Goal: Navigation & Orientation: Understand site structure

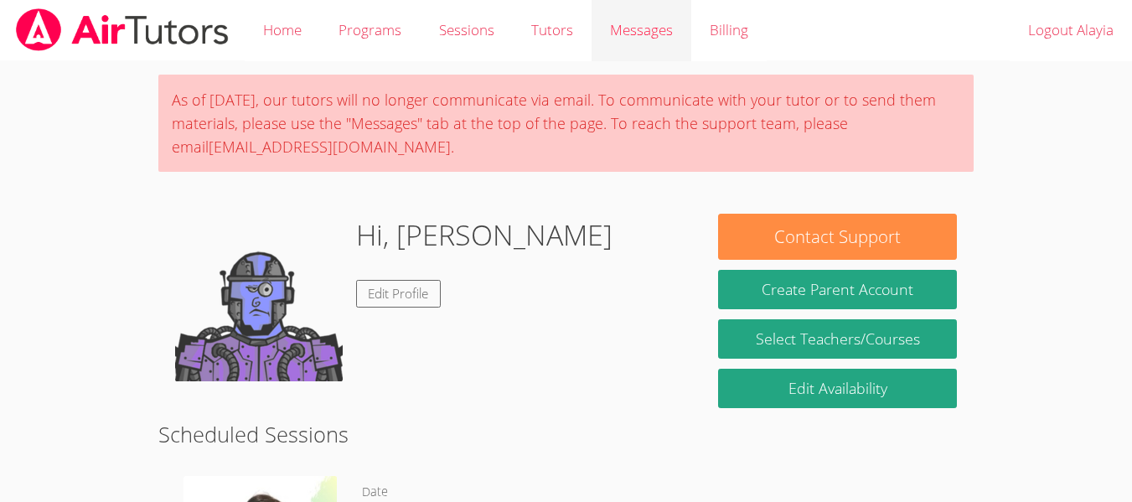
click at [661, 27] on span "Messages" at bounding box center [641, 29] width 63 height 19
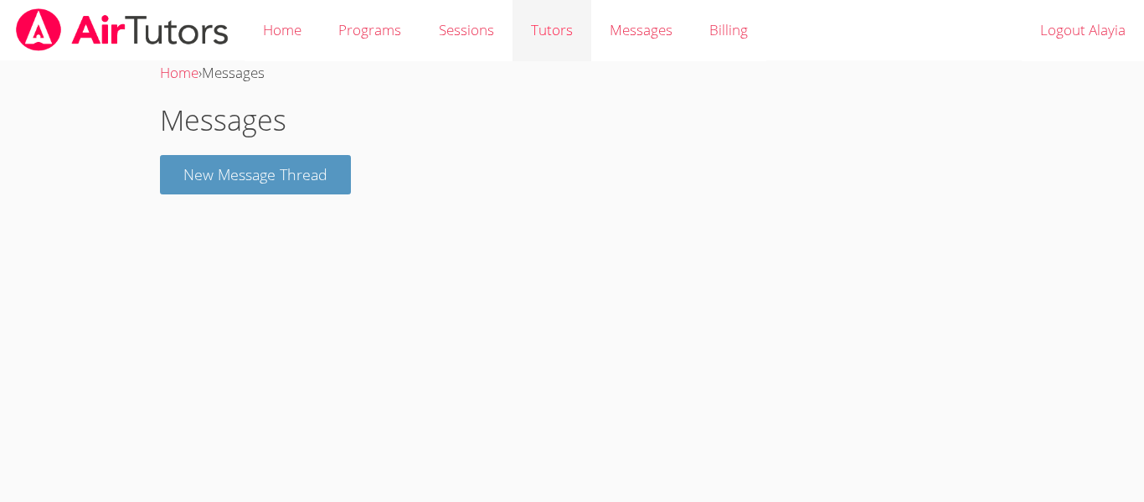
click at [564, 31] on link "Tutors" at bounding box center [552, 30] width 79 height 61
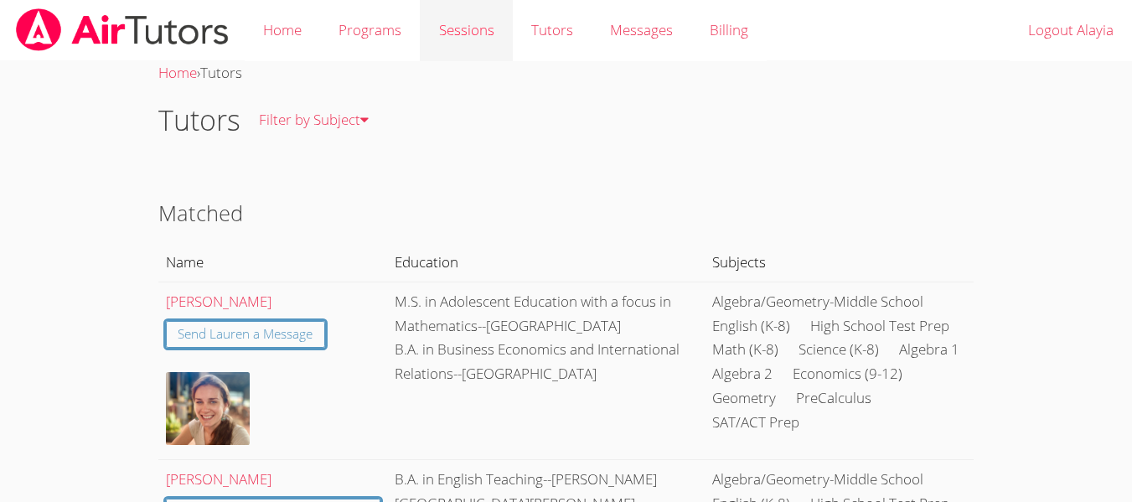
click at [473, 45] on link "Sessions" at bounding box center [466, 30] width 92 height 61
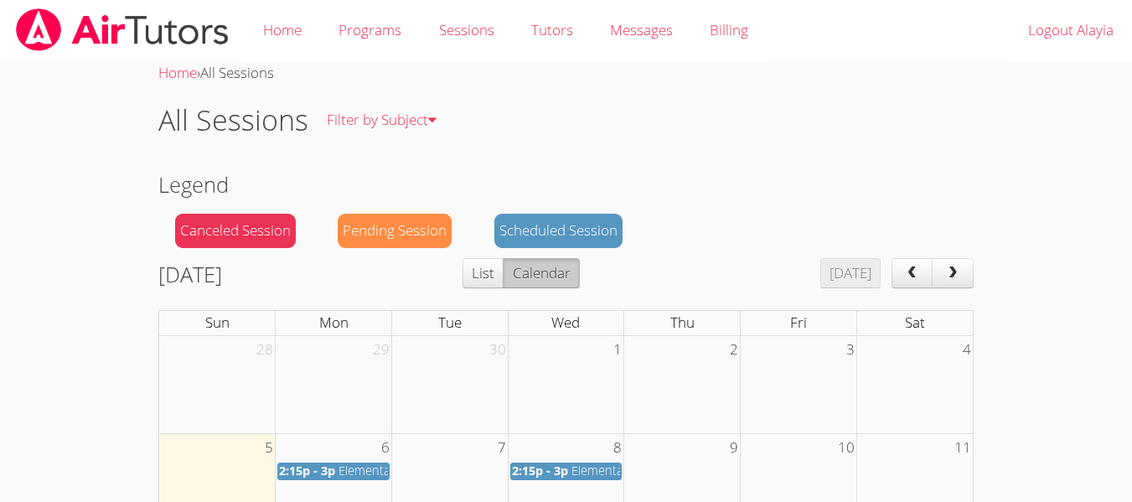
click at [512, 127] on div "All Sessions Filter by Subject All Subjects" at bounding box center [565, 120] width 815 height 70
click at [286, 35] on link "Home" at bounding box center [282, 30] width 75 height 61
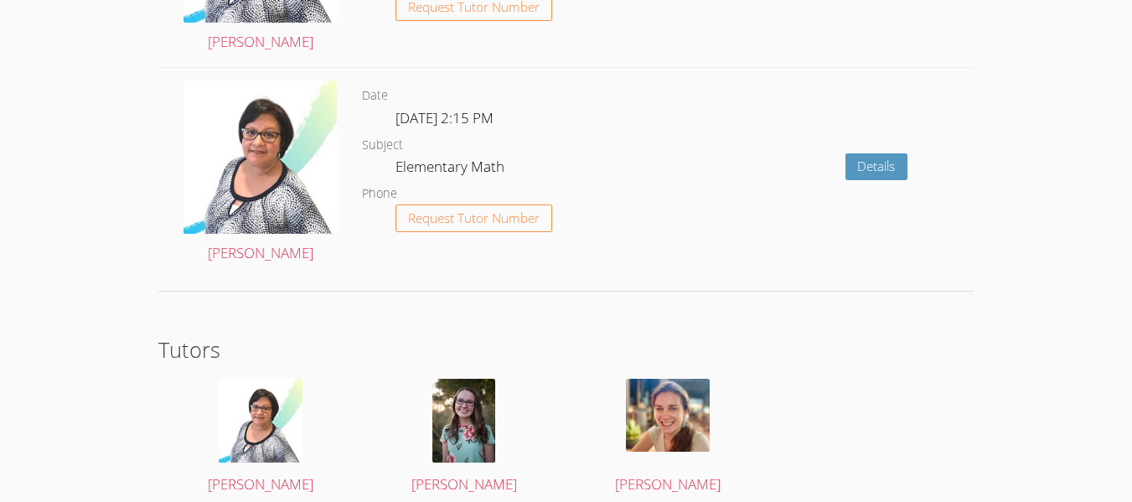
scroll to position [2296, 0]
